Goal: Check status: Check status

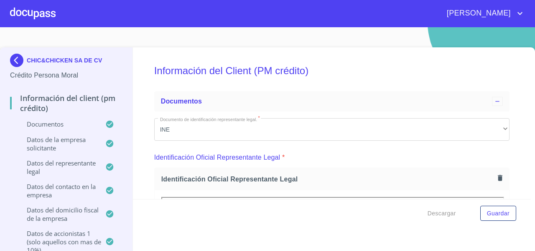
click at [40, 20] on div at bounding box center [33, 13] width 46 height 27
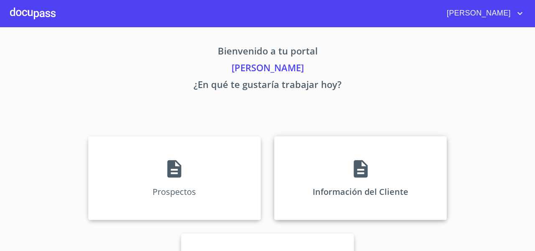
click at [307, 173] on div "Información del Cliente" at bounding box center [360, 178] width 173 height 84
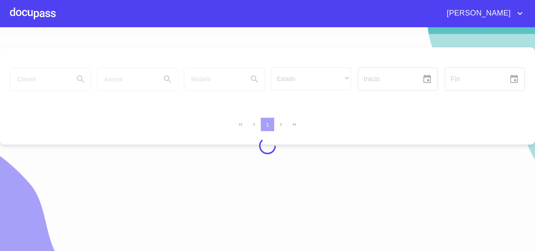
click at [39, 77] on div at bounding box center [267, 145] width 535 height 223
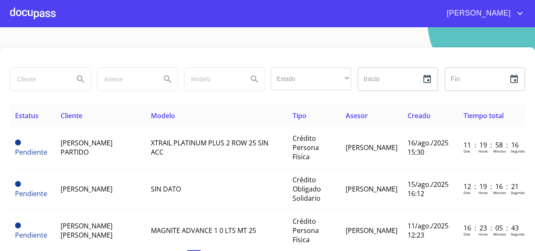
click at [39, 77] on input "search" at bounding box center [38, 79] width 57 height 23
type input "[PERSON_NAME]"
click at [80, 79] on icon "Search" at bounding box center [80, 78] width 7 height 7
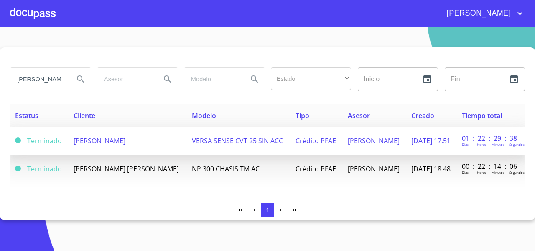
click at [102, 145] on span "[PERSON_NAME]" at bounding box center [100, 140] width 52 height 9
